Goal: Task Accomplishment & Management: Manage account settings

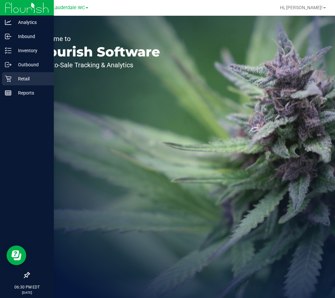
click at [30, 80] on p "Retail" at bounding box center [30, 79] width 39 height 8
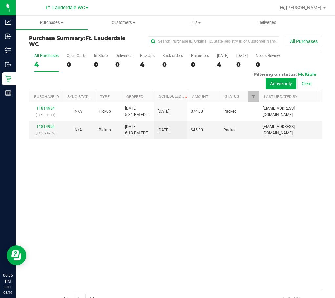
click at [194, 10] on div at bounding box center [197, 7] width 158 height 13
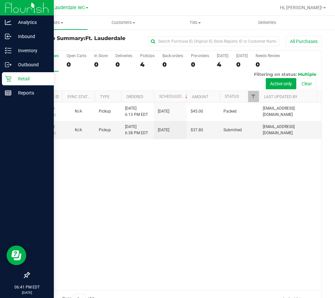
click at [19, 77] on p "Retail" at bounding box center [30, 79] width 39 height 8
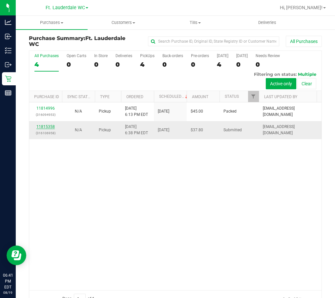
click at [45, 128] on link "11815358" at bounding box center [45, 126] width 18 height 5
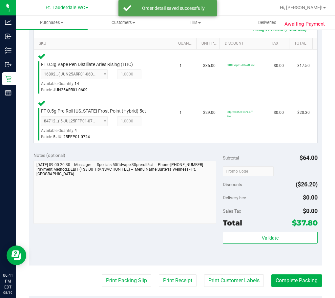
scroll to position [206, 0]
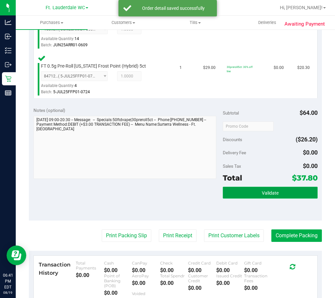
click at [266, 191] on span "Validate" at bounding box center [270, 192] width 17 height 5
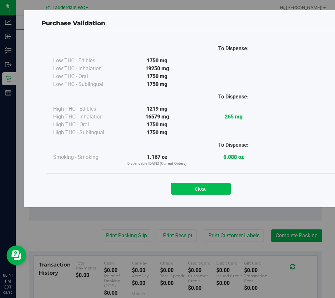
click at [202, 189] on button "Close" at bounding box center [201, 189] width 60 height 12
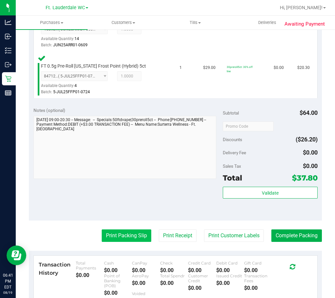
click at [121, 241] on button "Print Packing Slip" at bounding box center [127, 236] width 50 height 12
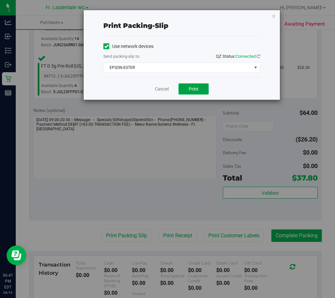
click at [198, 84] on button "Print" at bounding box center [194, 88] width 30 height 11
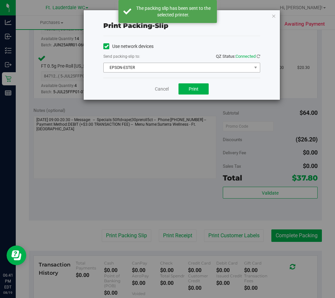
click at [145, 68] on span "EPSON-ESTER" at bounding box center [178, 67] width 148 height 9
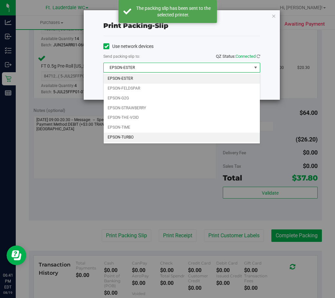
click at [134, 138] on li "EPSON-TURBO" at bounding box center [182, 138] width 156 height 10
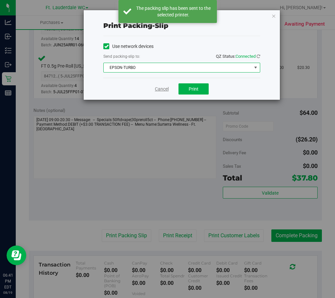
click at [162, 87] on link "Cancel" at bounding box center [162, 89] width 14 height 7
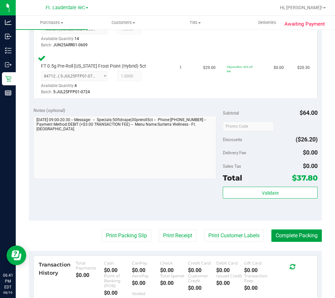
click at [296, 237] on button "Complete Packing" at bounding box center [297, 236] width 51 height 12
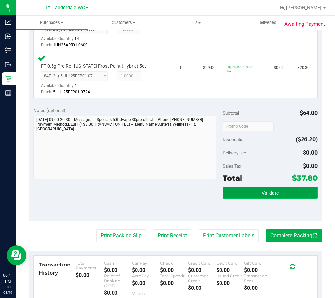
click at [281, 187] on button "Validate" at bounding box center [270, 193] width 95 height 12
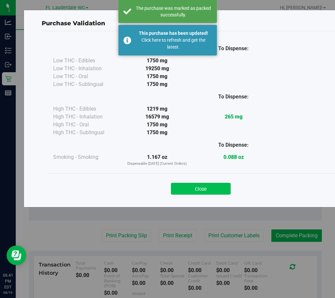
click at [203, 193] on button "Close" at bounding box center [201, 189] width 60 height 12
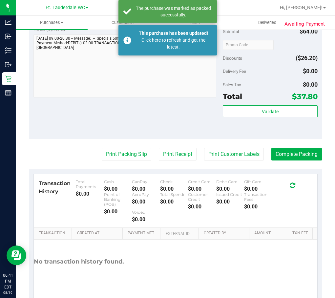
scroll to position [312, 0]
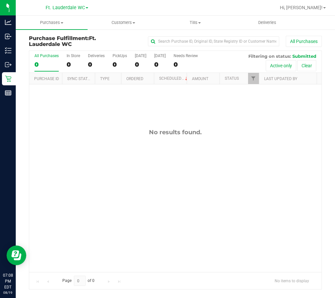
click at [88, 126] on div "No results found." at bounding box center [175, 200] width 293 height 232
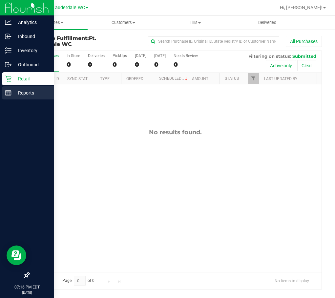
click at [7, 94] on line at bounding box center [8, 94] width 6 height 0
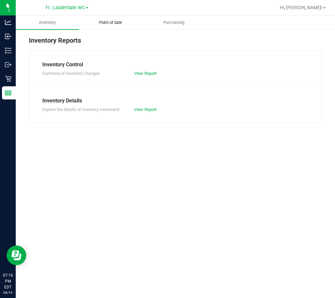
click at [113, 21] on span "Point of Sale" at bounding box center [110, 23] width 41 height 6
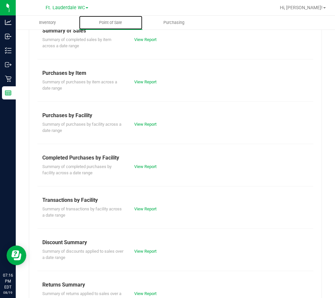
scroll to position [92, 0]
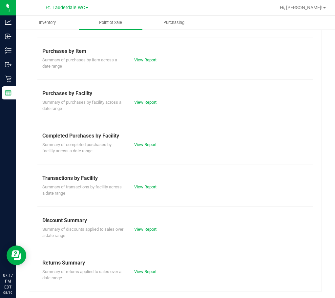
click at [138, 186] on link "View Report" at bounding box center [145, 187] width 22 height 5
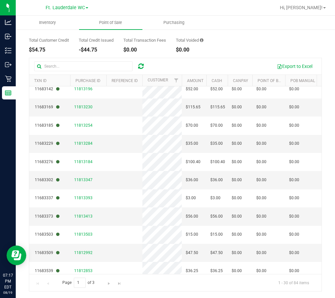
scroll to position [362, 0]
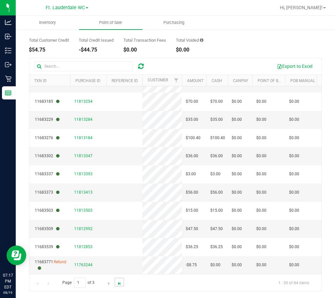
click at [121, 284] on span "Go to the last page" at bounding box center [119, 283] width 5 height 5
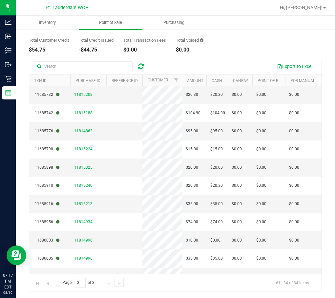
scroll to position [260, 0]
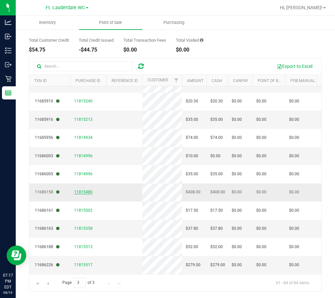
click at [80, 190] on span "11815480" at bounding box center [83, 192] width 18 height 5
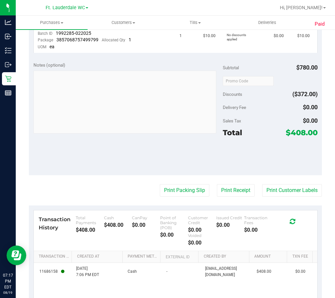
scroll to position [456, 0]
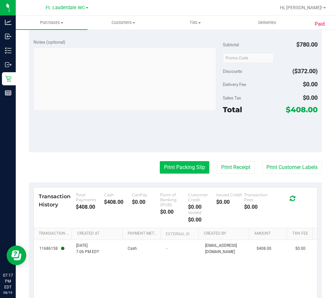
click at [197, 166] on button "Print Packing Slip" at bounding box center [185, 167] width 50 height 12
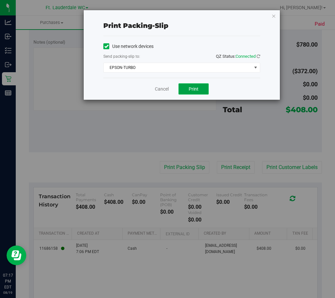
click at [193, 89] on span "Print" at bounding box center [194, 88] width 10 height 5
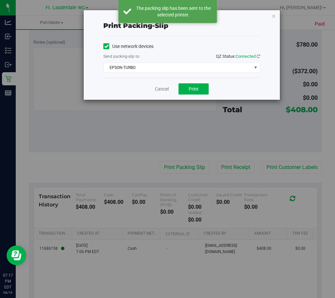
drag, startPoint x: 274, startPoint y: 16, endPoint x: 266, endPoint y: 14, distance: 8.4
click at [274, 16] on icon "button" at bounding box center [274, 16] width 5 height 8
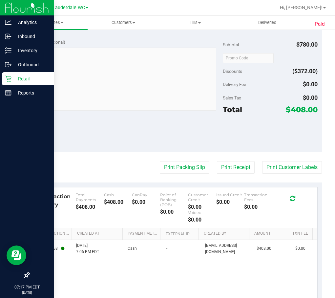
click at [19, 78] on p "Retail" at bounding box center [30, 79] width 39 height 8
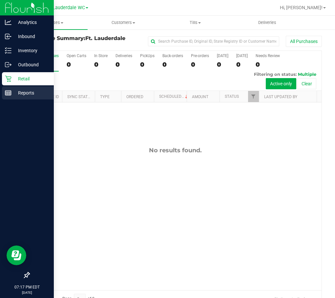
click at [10, 88] on div "Reports" at bounding box center [28, 92] width 52 height 13
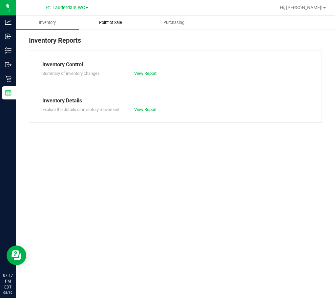
click at [99, 21] on span "Point of Sale" at bounding box center [110, 23] width 41 height 6
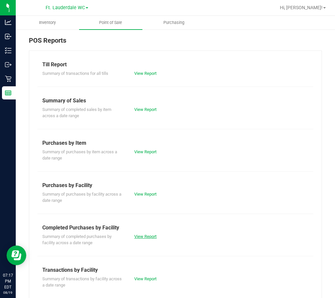
click at [143, 239] on link "View Report" at bounding box center [145, 236] width 22 height 5
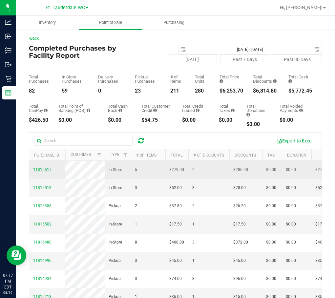
click at [49, 172] on span "11815517" at bounding box center [42, 169] width 18 height 5
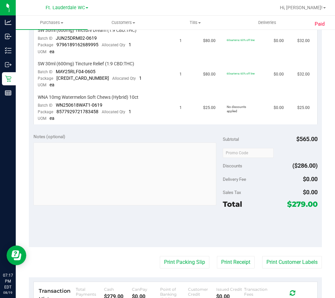
scroll to position [328, 0]
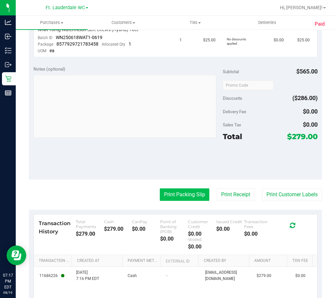
click at [183, 195] on button "Print Packing Slip" at bounding box center [185, 194] width 50 height 12
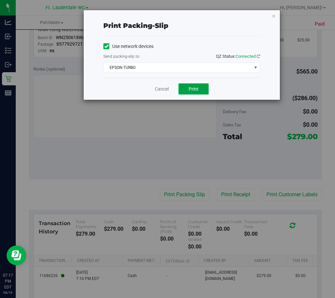
click at [194, 87] on span "Print" at bounding box center [194, 88] width 10 height 5
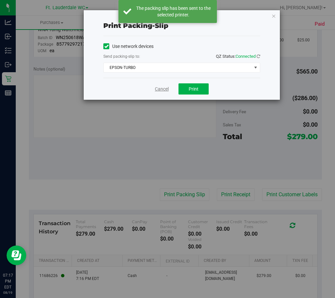
click at [165, 91] on link "Cancel" at bounding box center [162, 89] width 14 height 7
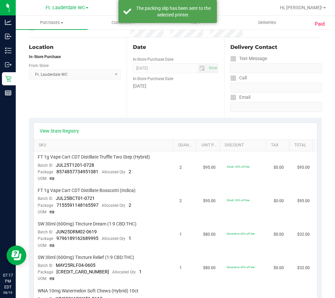
scroll to position [0, 0]
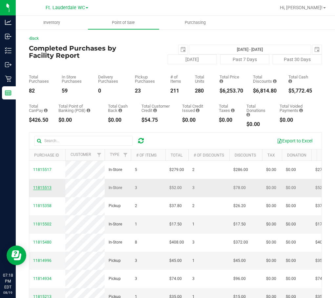
click at [47, 190] on span "11815513" at bounding box center [42, 188] width 18 height 5
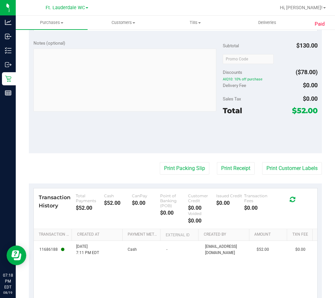
scroll to position [296, 0]
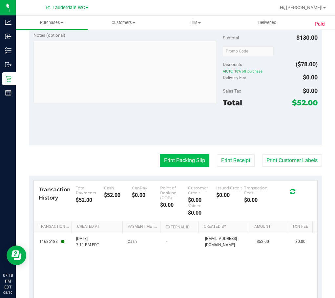
click at [189, 157] on button "Print Packing Slip" at bounding box center [185, 160] width 50 height 12
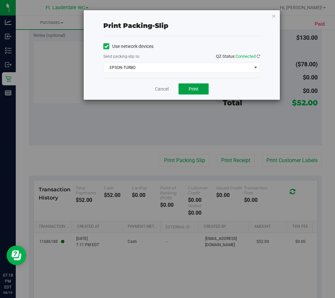
click at [186, 90] on button "Print" at bounding box center [194, 88] width 30 height 11
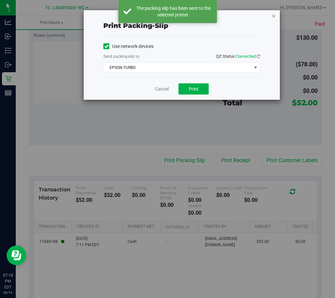
click at [274, 16] on icon "button" at bounding box center [274, 16] width 5 height 8
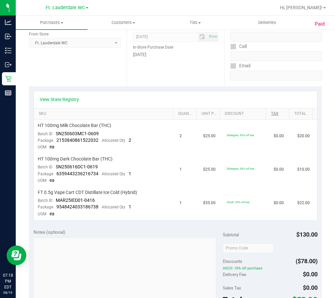
scroll to position [0, 0]
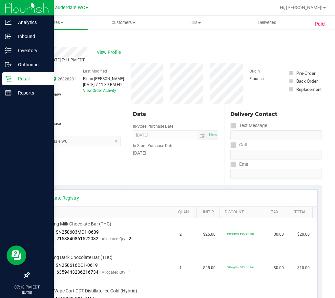
click at [18, 81] on p "Retail" at bounding box center [30, 79] width 39 height 8
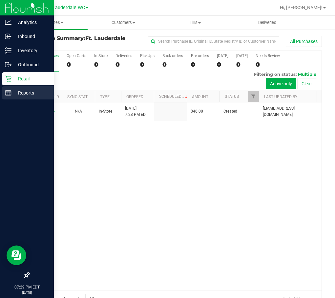
click at [33, 91] on p "Reports" at bounding box center [30, 93] width 39 height 8
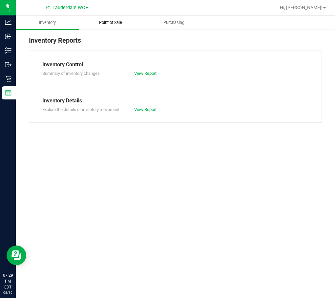
click at [100, 24] on span "Point of Sale" at bounding box center [110, 23] width 41 height 6
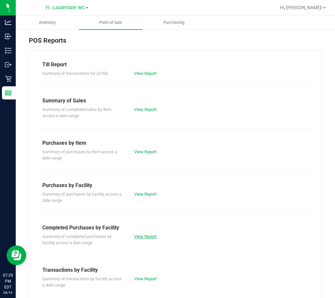
click at [144, 234] on link "View Report" at bounding box center [145, 236] width 22 height 5
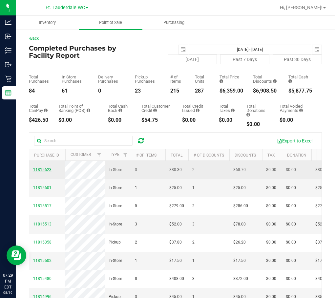
click at [39, 172] on span "11815623" at bounding box center [42, 169] width 18 height 5
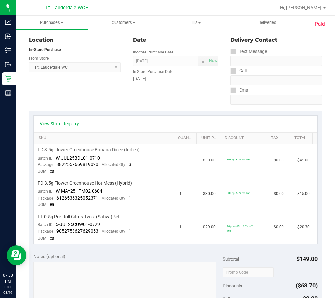
scroll to position [131, 0]
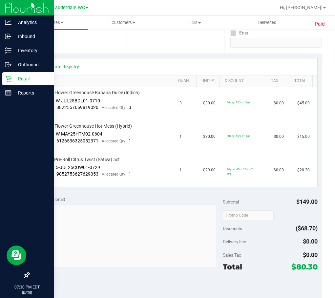
click at [13, 73] on div "Retail" at bounding box center [28, 78] width 52 height 13
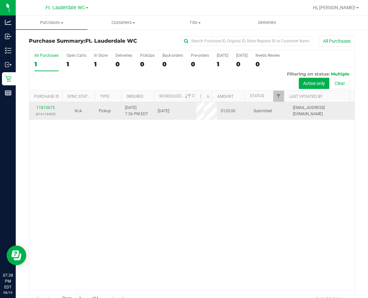
click at [55, 110] on div "11815675 (316116420)" at bounding box center [45, 111] width 25 height 12
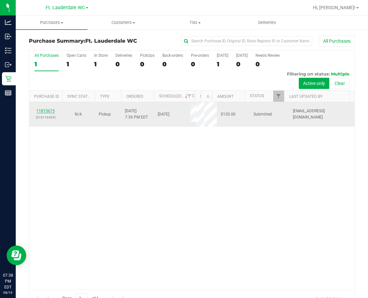
click at [54, 110] on link "11815675" at bounding box center [45, 111] width 18 height 5
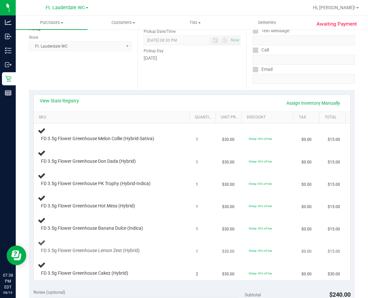
scroll to position [99, 0]
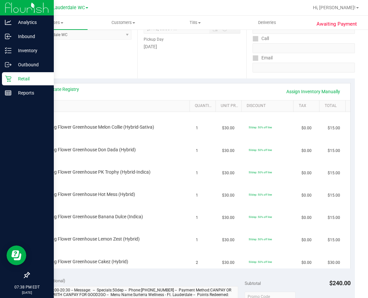
click at [15, 83] on div "Retail" at bounding box center [28, 78] width 52 height 13
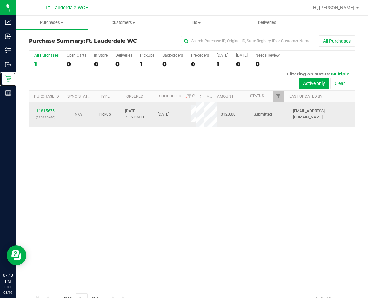
click at [47, 110] on link "11815675" at bounding box center [45, 111] width 18 height 5
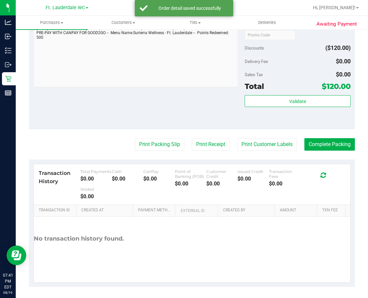
scroll to position [534, 0]
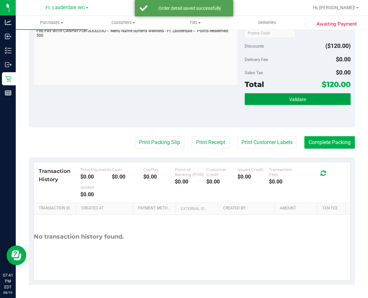
click at [312, 99] on button "Validate" at bounding box center [298, 99] width 106 height 12
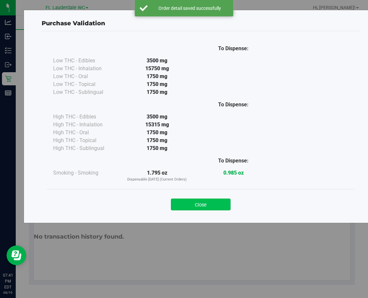
click at [197, 205] on button "Close" at bounding box center [201, 205] width 60 height 12
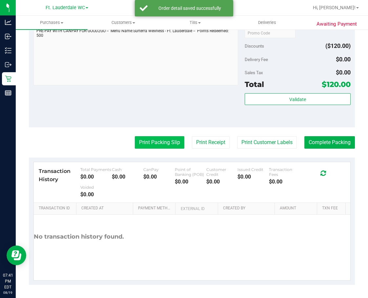
click at [162, 145] on button "Print Packing Slip" at bounding box center [160, 142] width 50 height 12
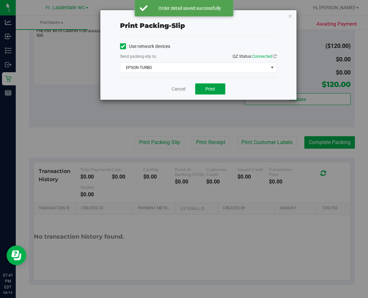
click at [206, 91] on span "Print" at bounding box center [211, 88] width 10 height 5
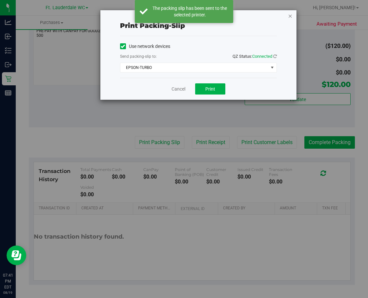
click at [292, 16] on icon "button" at bounding box center [290, 16] width 5 height 8
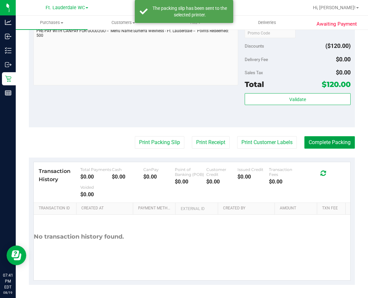
click at [329, 147] on button "Complete Packing" at bounding box center [330, 142] width 51 height 12
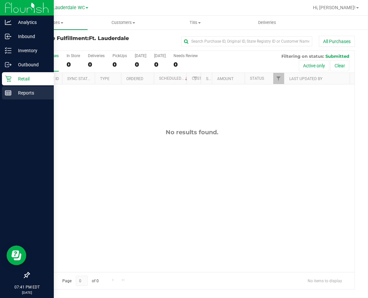
click at [4, 88] on div "Reports" at bounding box center [28, 92] width 52 height 13
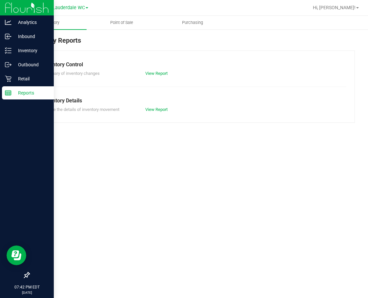
click at [15, 82] on p "Retail" at bounding box center [30, 79] width 39 height 8
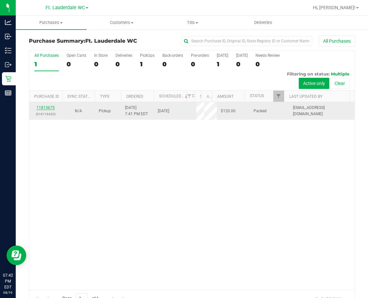
click at [44, 109] on link "11815675" at bounding box center [45, 107] width 18 height 5
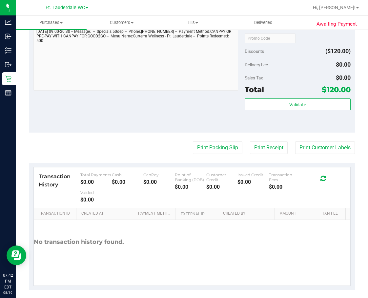
scroll to position [440, 0]
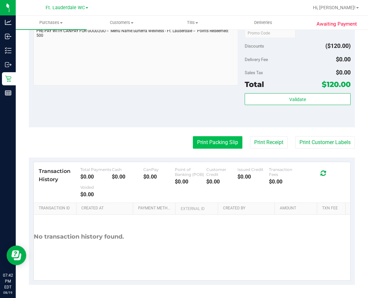
click at [193, 140] on button "Print Packing Slip" at bounding box center [218, 142] width 50 height 12
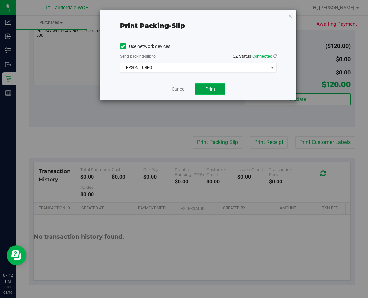
click at [198, 86] on button "Print" at bounding box center [210, 88] width 30 height 11
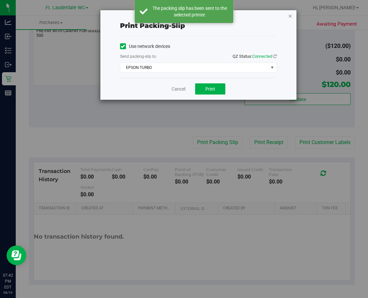
click at [290, 16] on icon "button" at bounding box center [290, 16] width 5 height 8
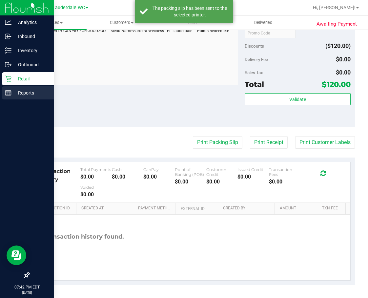
click at [13, 88] on div "Reports" at bounding box center [28, 92] width 52 height 13
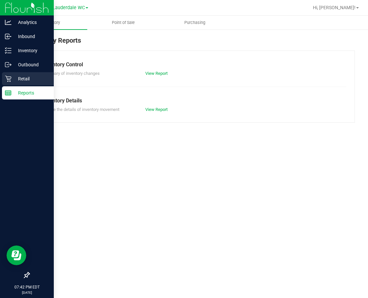
click at [27, 82] on p "Retail" at bounding box center [30, 79] width 39 height 8
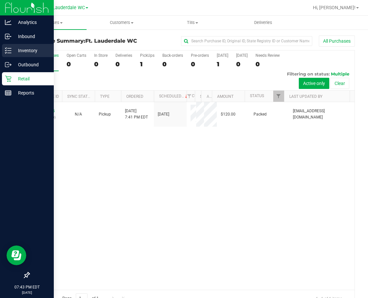
click at [7, 49] on icon at bounding box center [8, 50] width 7 height 7
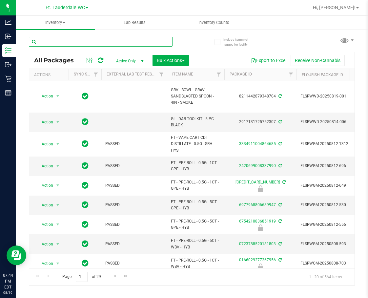
click at [50, 42] on input "text" at bounding box center [101, 42] width 144 height 10
paste input "W-AUG25GRZ01-0809"
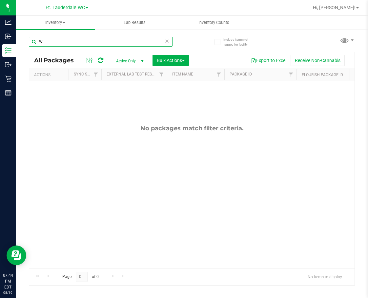
type input "W"
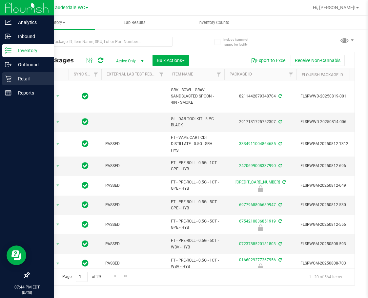
click at [9, 73] on div "Retail" at bounding box center [28, 78] width 52 height 13
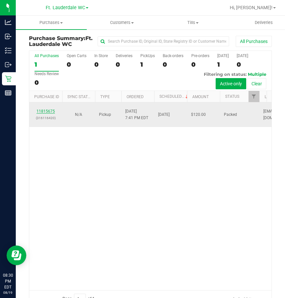
click at [42, 111] on div "All Purchases 1 Open Carts 0 In Store 0 Deliveries 0 PickUps 1 Back-orders 0 Pr…" at bounding box center [150, 179] width 243 height 257
click at [49, 110] on link "11815675" at bounding box center [45, 111] width 18 height 5
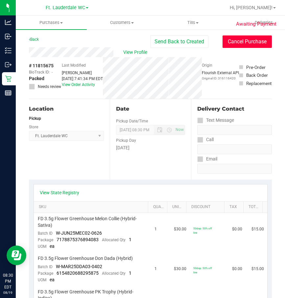
click at [250, 46] on button "Cancel Purchase" at bounding box center [246, 41] width 49 height 12
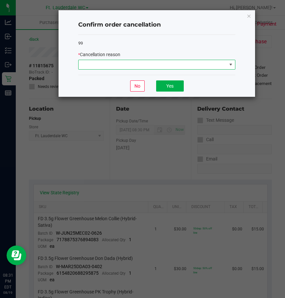
click at [156, 66] on span at bounding box center [152, 64] width 148 height 9
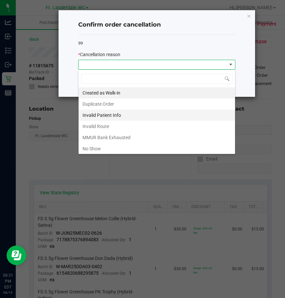
scroll to position [35, 0]
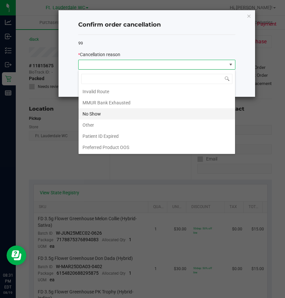
click at [122, 110] on li "No Show" at bounding box center [156, 113] width 156 height 11
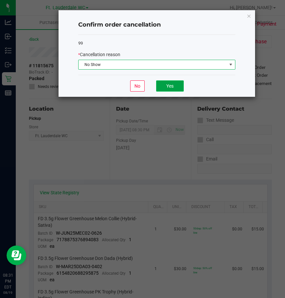
click at [170, 87] on button "Yes" at bounding box center [170, 85] width 28 height 11
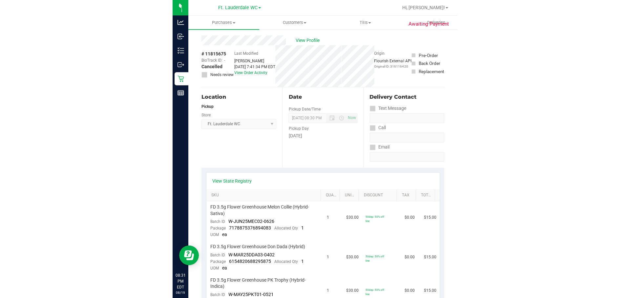
scroll to position [0, 0]
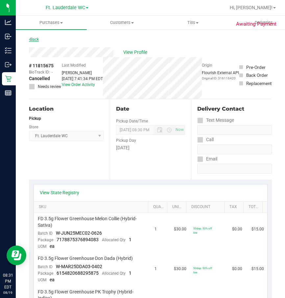
click at [40, 40] on div "Back" at bounding box center [150, 41] width 243 height 12
click at [39, 40] on link "Back" at bounding box center [34, 39] width 10 height 5
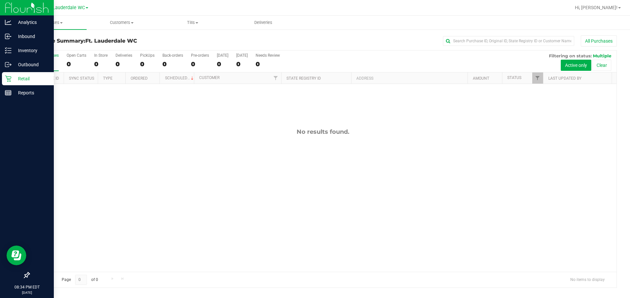
click at [47, 86] on link "Retail" at bounding box center [27, 79] width 54 height 14
click at [32, 91] on p "Reports" at bounding box center [30, 93] width 39 height 8
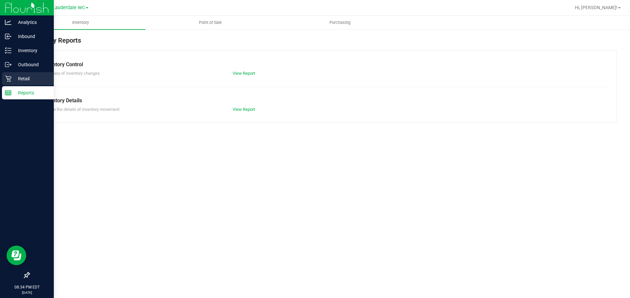
click at [28, 80] on p "Retail" at bounding box center [30, 79] width 39 height 8
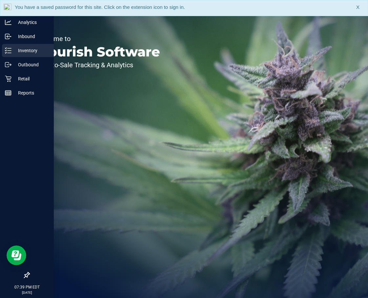
click at [24, 48] on p "Inventory" at bounding box center [30, 51] width 39 height 8
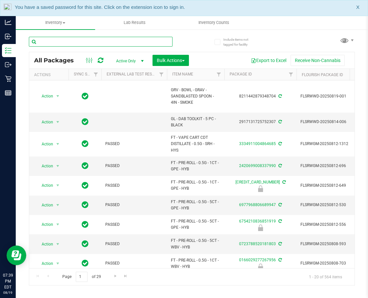
click at [68, 39] on input "text" at bounding box center [101, 42] width 144 height 10
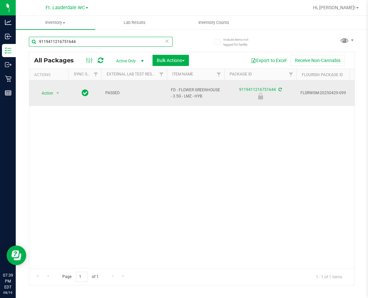
type input "9119411216751644"
click at [49, 89] on span "Action" at bounding box center [45, 93] width 18 height 9
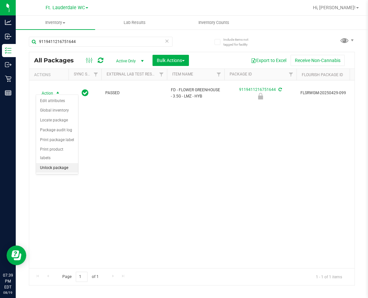
click at [61, 163] on li "Unlock package" at bounding box center [57, 168] width 42 height 10
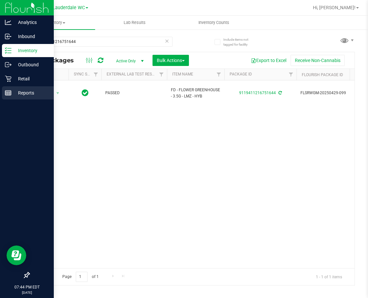
click at [9, 93] on line at bounding box center [8, 93] width 6 height 0
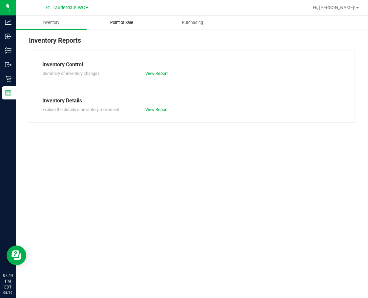
click at [121, 25] on span "Point of Sale" at bounding box center [121, 23] width 41 height 6
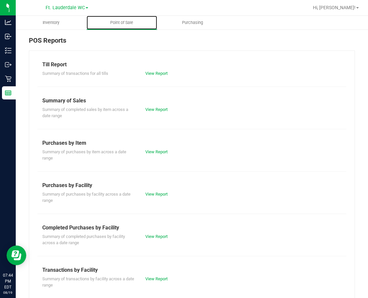
scroll to position [66, 0]
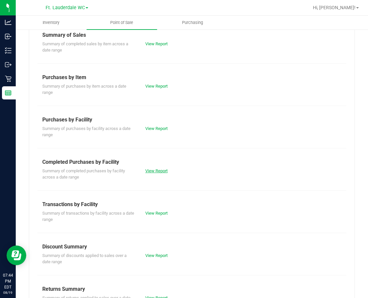
click at [150, 170] on link "View Report" at bounding box center [156, 170] width 22 height 5
